Goal: Task Accomplishment & Management: Complete application form

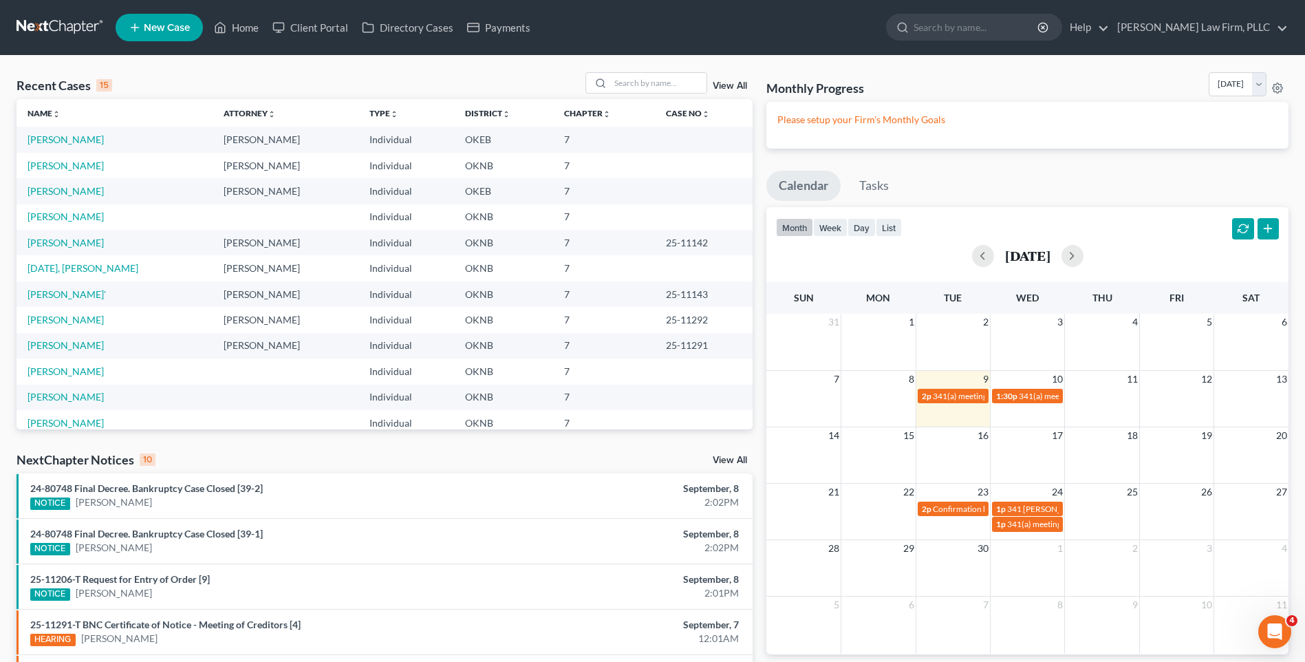
click at [49, 25] on link at bounding box center [61, 27] width 88 height 25
click at [191, 32] on link "New Case" at bounding box center [159, 28] width 87 height 28
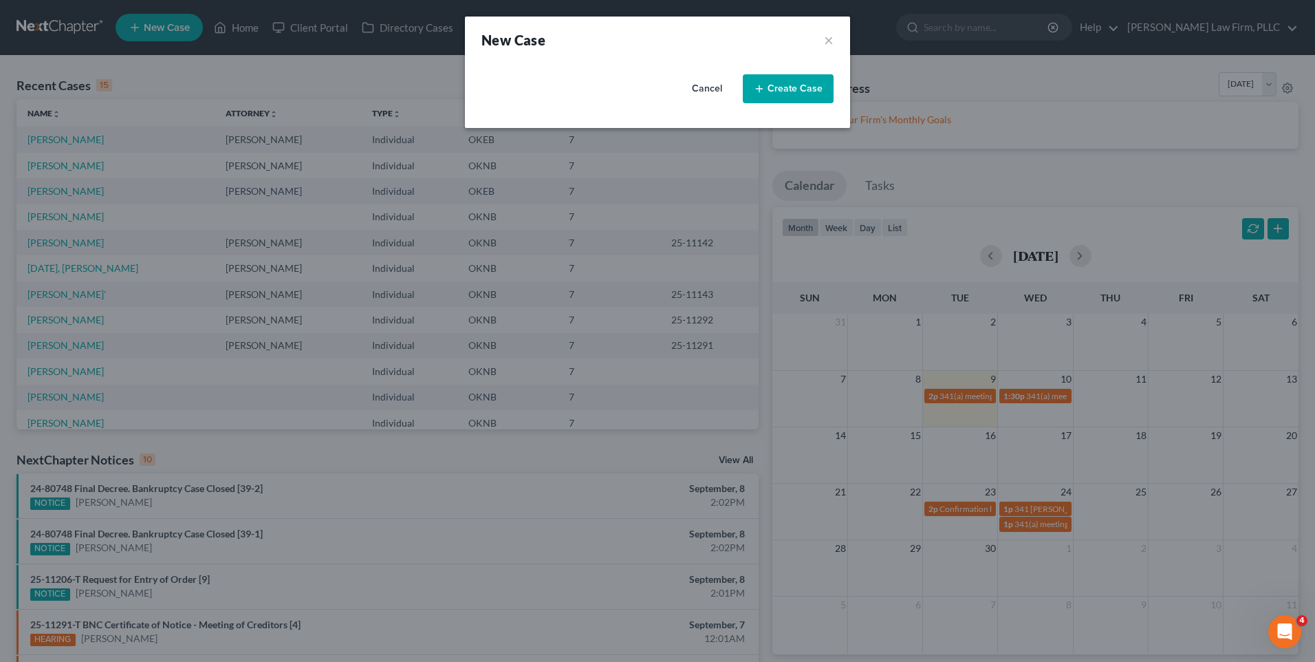
select select "64"
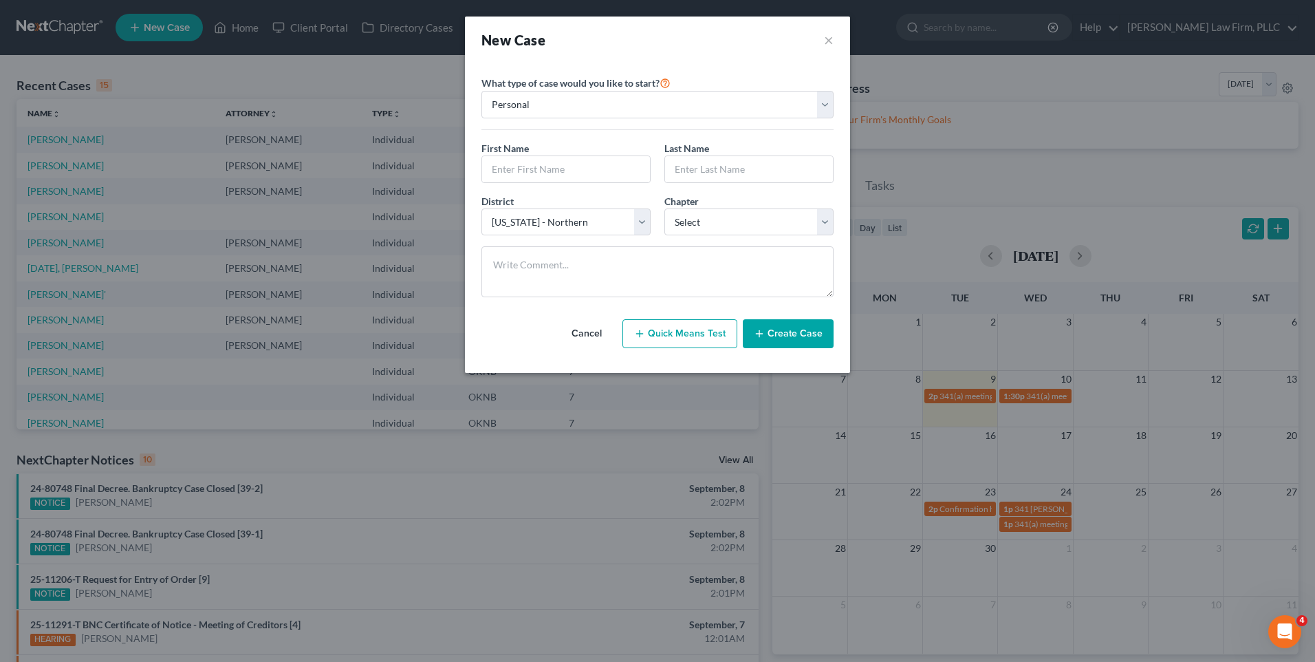
click at [556, 147] on div "First Name *" at bounding box center [566, 162] width 183 height 42
click at [560, 165] on input "text" at bounding box center [566, 169] width 168 height 26
click at [528, 168] on input "text" at bounding box center [566, 169] width 168 height 26
paste input "Thomas Johnson"
drag, startPoint x: 565, startPoint y: 170, endPoint x: 527, endPoint y: 173, distance: 38.0
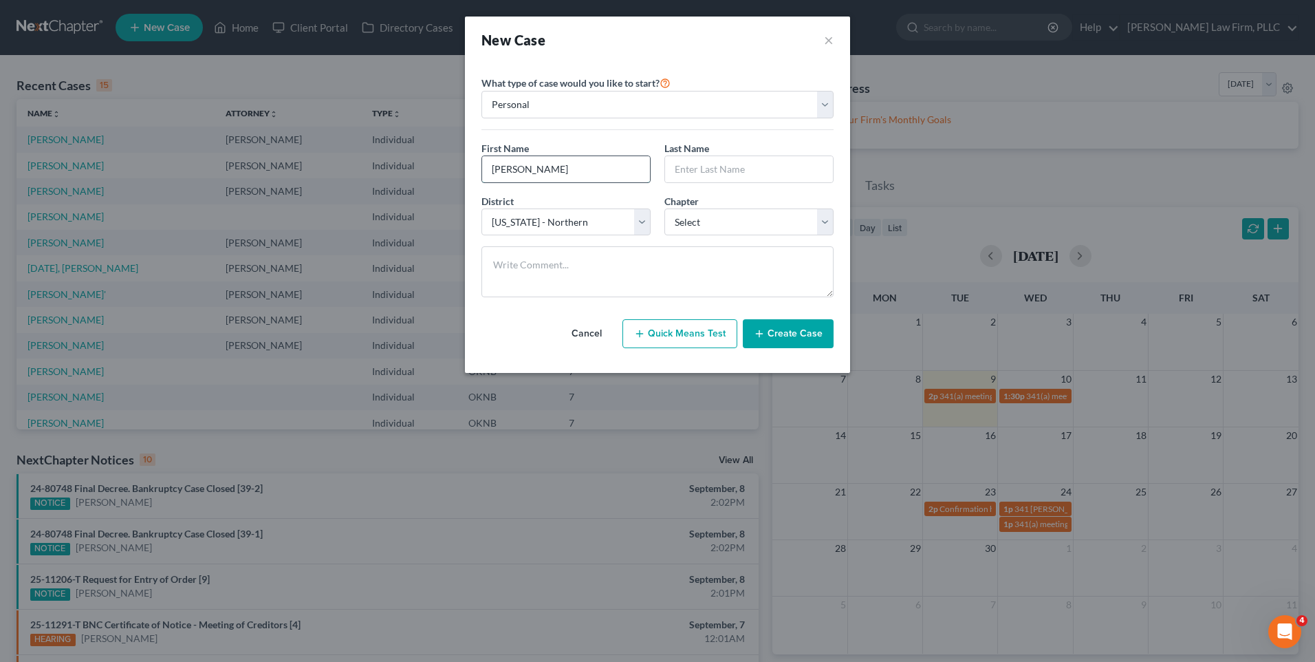
click at [527, 173] on input "Thomas Johnson" at bounding box center [566, 169] width 168 height 26
type input "Thomas"
click at [718, 164] on input "text" at bounding box center [749, 169] width 168 height 26
paste input "Johnson"
type input "Johnson"
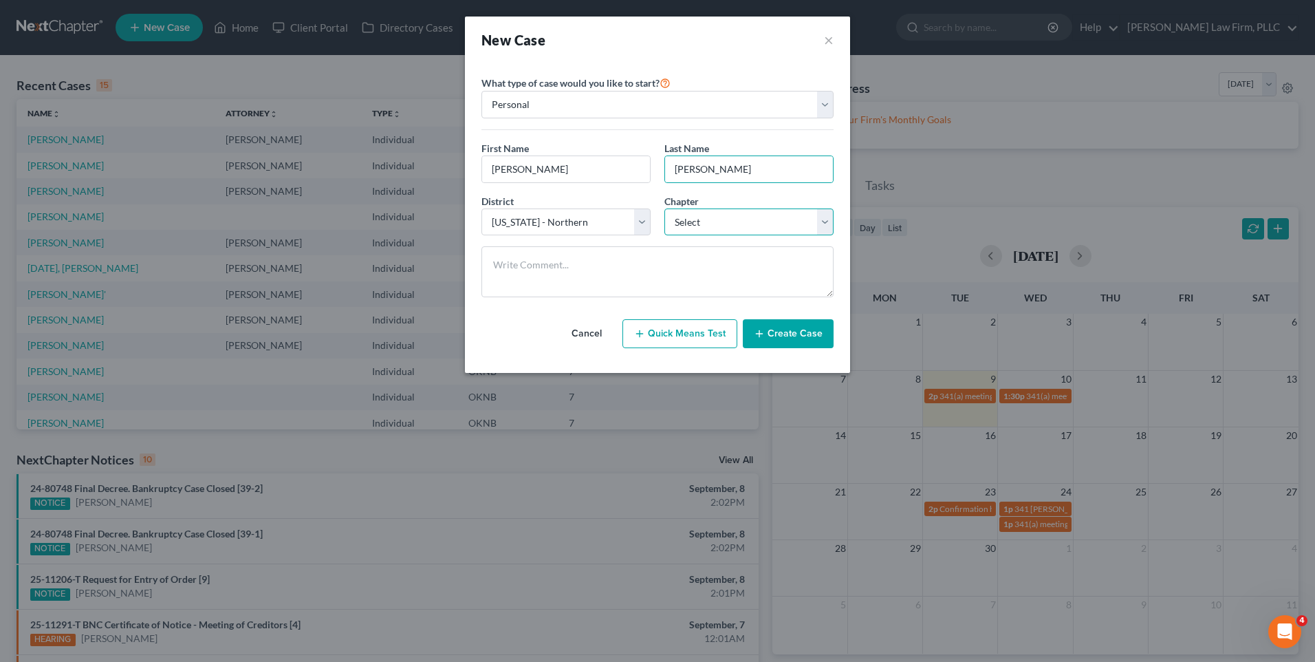
click at [793, 215] on select "Select 7 11 12 13" at bounding box center [748, 222] width 169 height 28
select select "0"
click at [664, 208] on select "Select 7 11 12 13" at bounding box center [748, 222] width 169 height 28
click at [823, 112] on select "Personal Business" at bounding box center [657, 105] width 352 height 28
click at [481, 91] on select "Personal Business" at bounding box center [657, 105] width 352 height 28
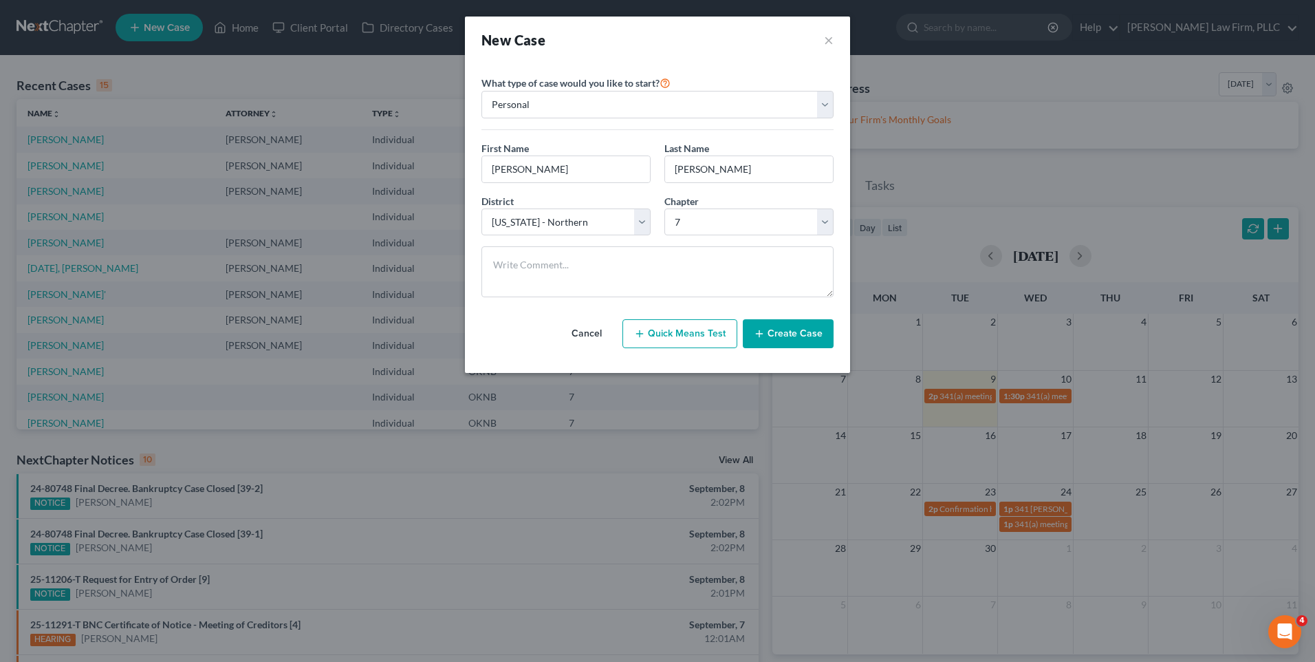
click at [783, 334] on button "Create Case" at bounding box center [788, 333] width 91 height 29
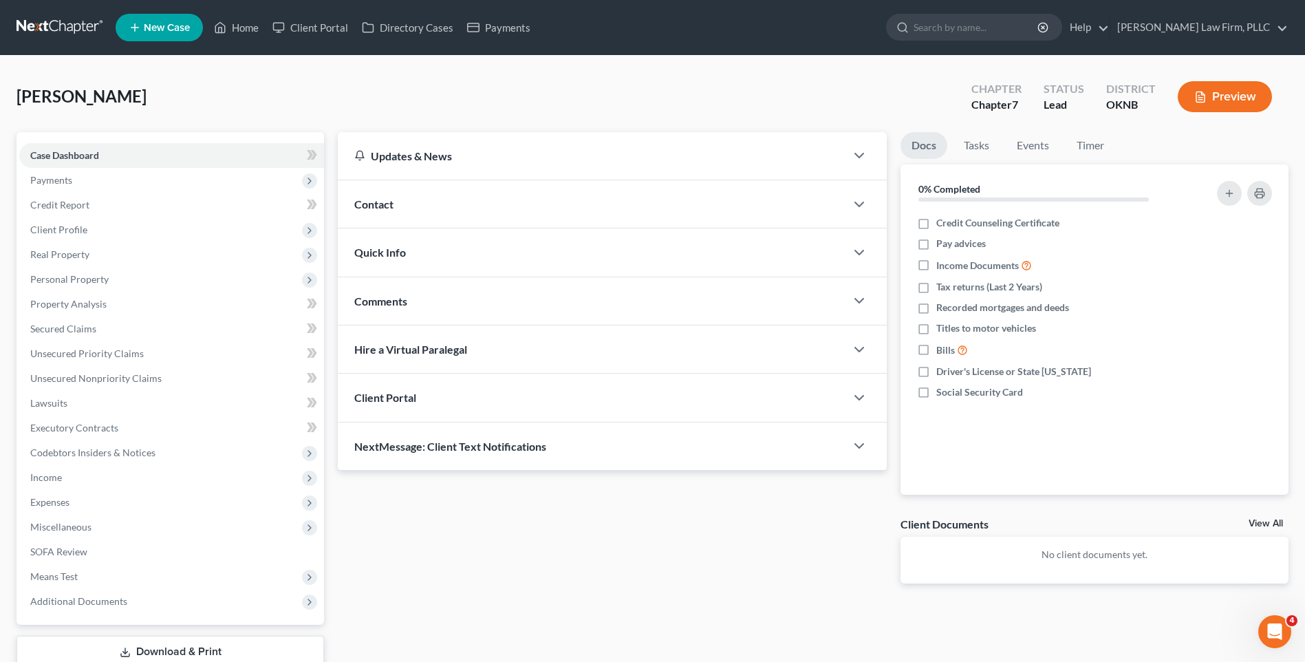
click at [431, 406] on div "Client Portal" at bounding box center [592, 396] width 508 height 47
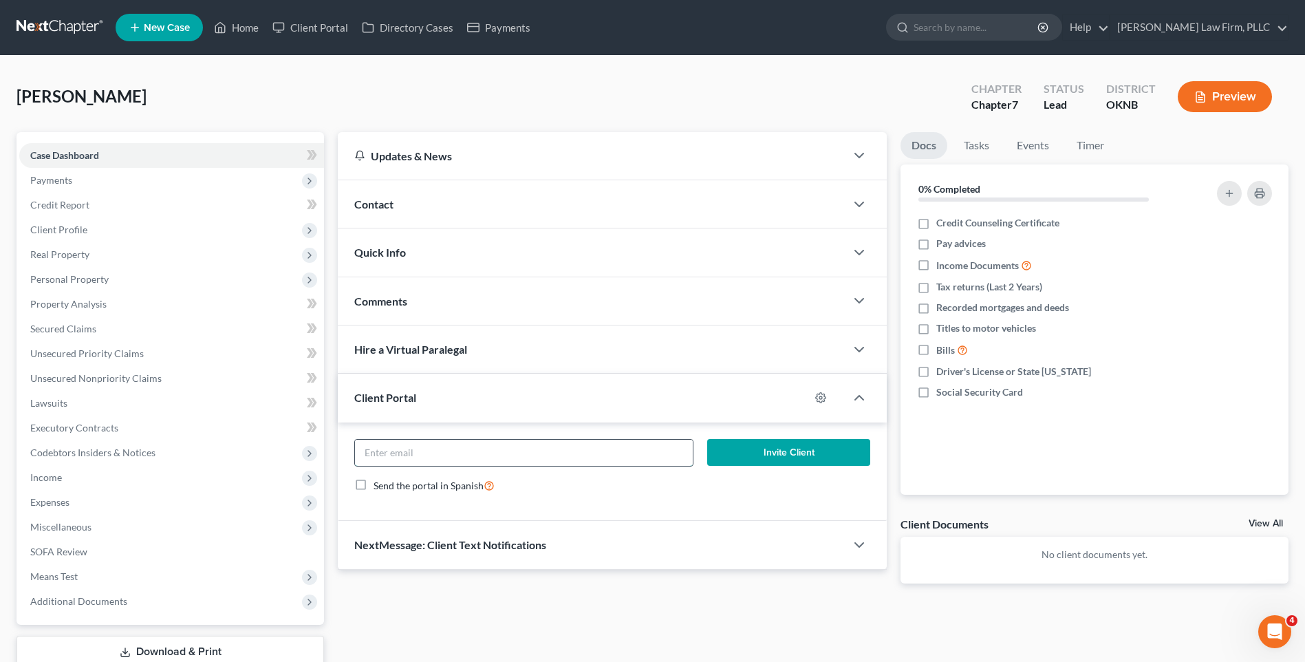
click at [475, 458] on input "email" at bounding box center [524, 452] width 338 height 26
paste input "EMILYFULLICK@OUTLOOK.COM"
type input "EMILYFULLICK@OUTLOOK.COM"
click at [755, 448] on button "Invite Client" at bounding box center [788, 453] width 163 height 28
